Goal: Information Seeking & Learning: Understand process/instructions

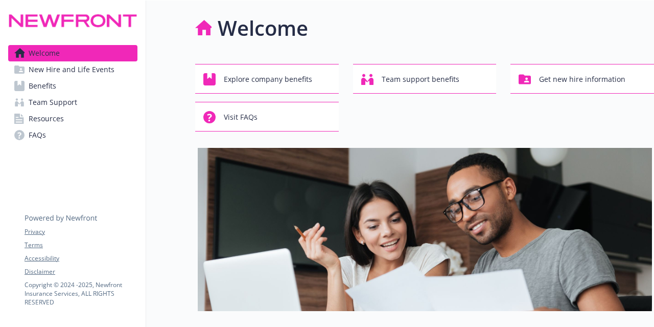
click at [49, 73] on span "New Hire and Life Events" at bounding box center [72, 69] width 86 height 16
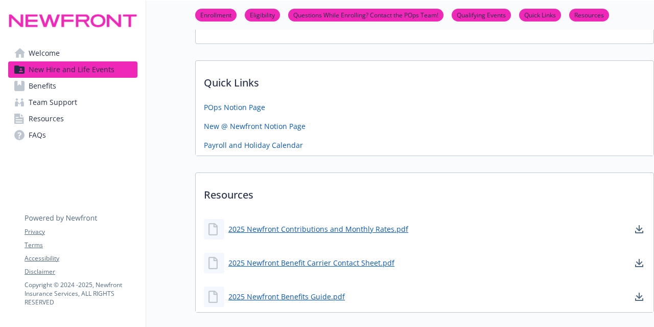
scroll to position [409, 0]
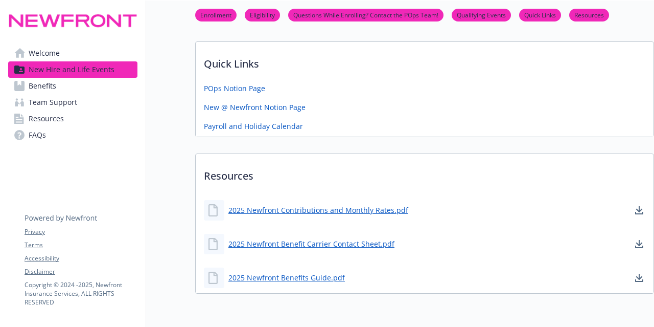
click at [57, 87] on link "Benefits" at bounding box center [72, 86] width 129 height 16
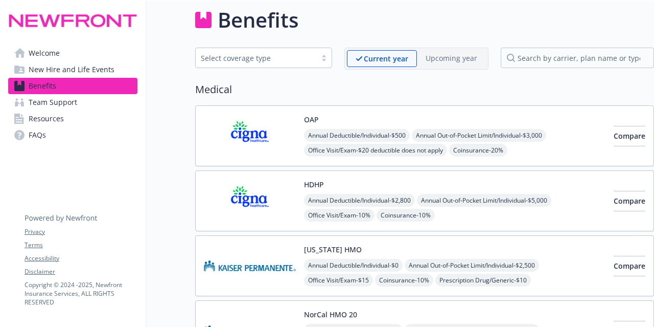
scroll to position [409, 0]
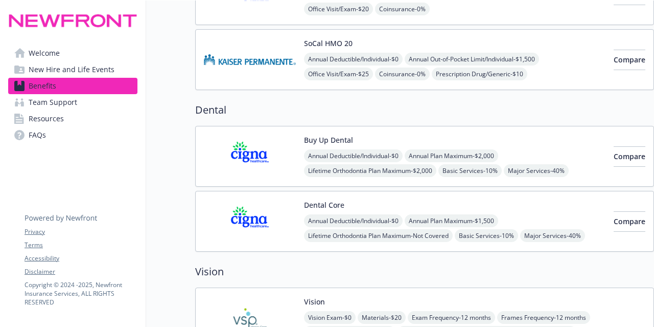
click at [55, 106] on span "Team Support" at bounding box center [53, 102] width 49 height 16
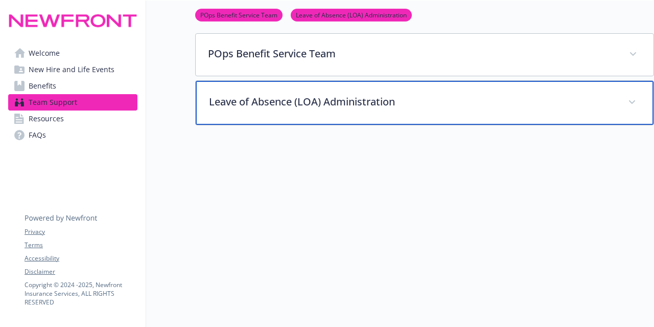
click at [421, 94] on p "Leave of Absence (LOA) Administration" at bounding box center [412, 101] width 407 height 15
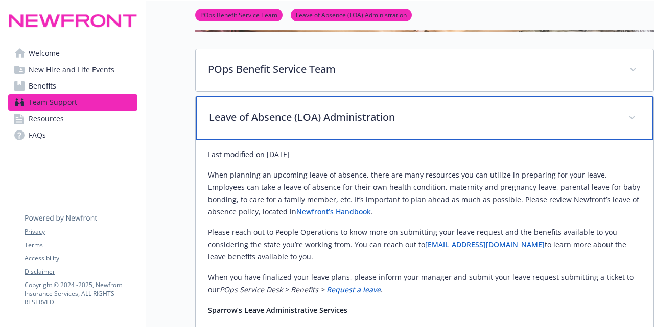
scroll to position [153, 0]
